Goal: Share content: Share content

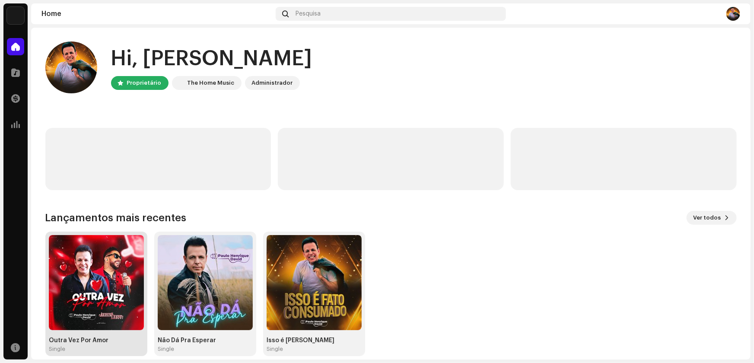
click at [77, 310] on img at bounding box center [96, 282] width 95 height 95
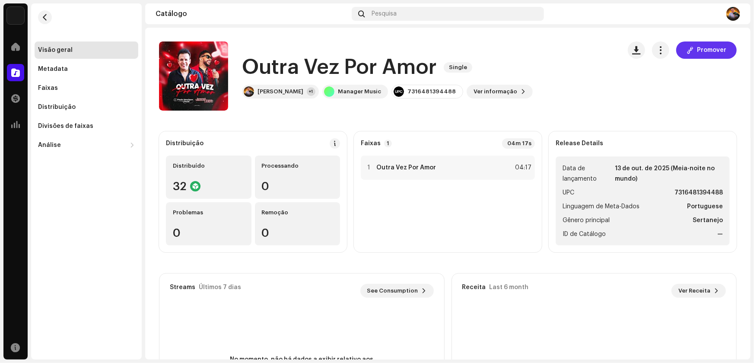
click at [711, 48] on span "Promover" at bounding box center [711, 50] width 29 height 17
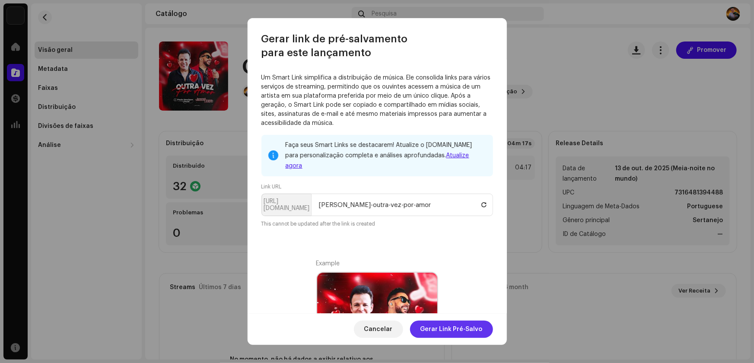
click at [448, 329] on span "Gerar Link Pré-Salvo" at bounding box center [452, 329] width 62 height 17
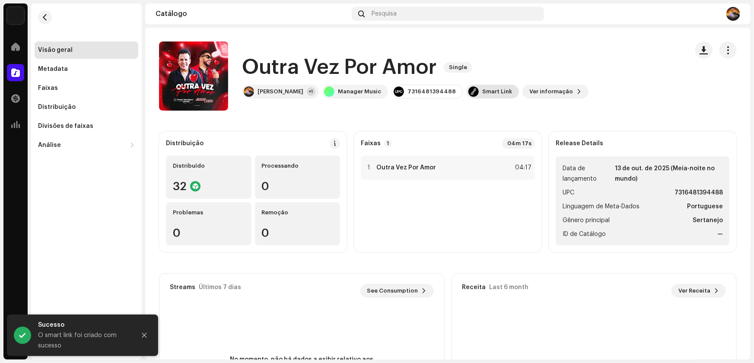
click at [502, 89] on div "Smart Link" at bounding box center [498, 91] width 30 height 7
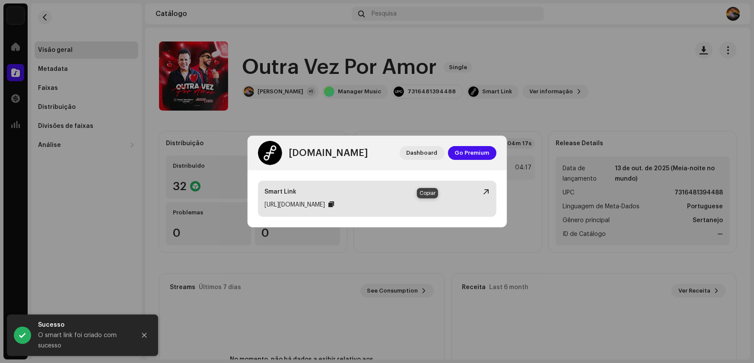
click at [335, 205] on div at bounding box center [332, 204] width 6 height 7
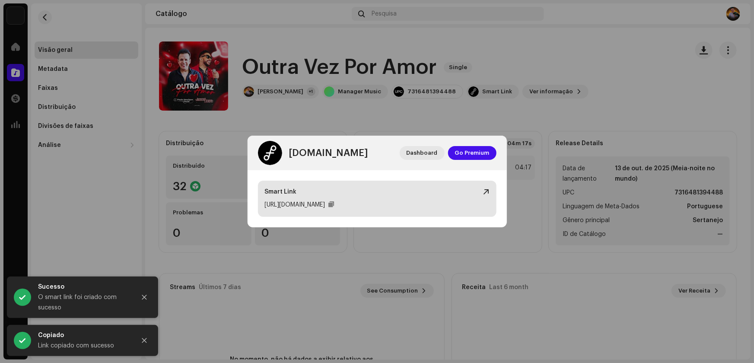
click at [326, 206] on div "[URL][DOMAIN_NAME]" at bounding box center [295, 205] width 61 height 10
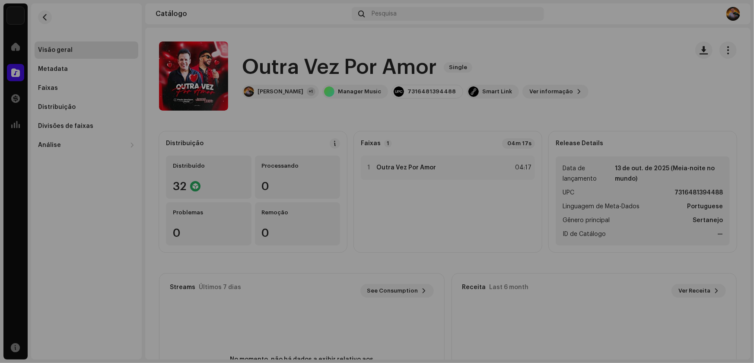
click at [371, 248] on div "[DOMAIN_NAME] Dashboard Go Premium Smart Link [URL][DOMAIN_NAME]" at bounding box center [377, 181] width 754 height 363
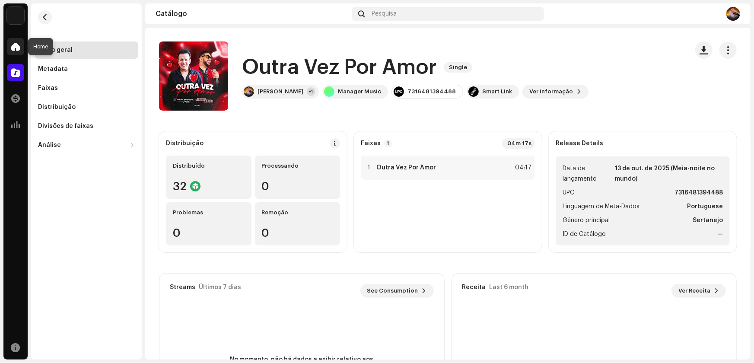
click at [14, 43] on span at bounding box center [15, 46] width 9 height 7
